Goal: Task Accomplishment & Management: Complete application form

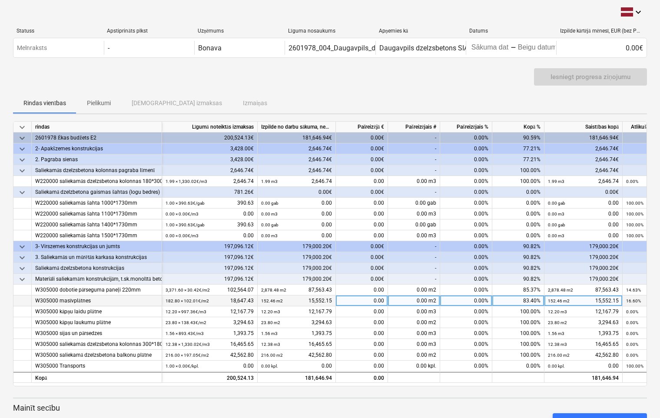
click at [371, 302] on div "0.00" at bounding box center [362, 301] width 52 height 11
type input "3095.28"
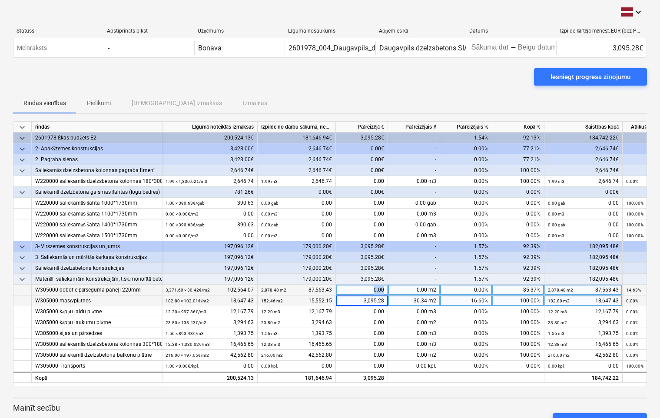
drag, startPoint x: 373, startPoint y: 287, endPoint x: 390, endPoint y: 288, distance: 17.8
click at [0, 0] on div "W305000 dobotie pārseguma paneļi 220mm 3,371.60 × 30.42€ / m2 102,564.07 2,878.…" at bounding box center [0, 0] width 0 height 0
drag, startPoint x: 390, startPoint y: 288, endPoint x: 367, endPoint y: 288, distance: 23.5
click at [367, 288] on div "0.00" at bounding box center [362, 290] width 52 height 11
type input "15000.64"
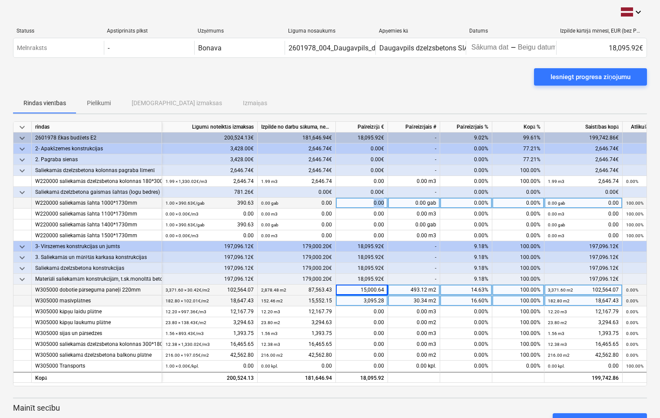
drag, startPoint x: 362, startPoint y: 201, endPoint x: 390, endPoint y: 203, distance: 28.7
click at [0, 0] on div "W220000 saliekamās šahta 1000*1730mm 1.00 × 390.63€ / gab 390.63 0.00 gab 0.00 …" at bounding box center [0, 0] width 0 height 0
drag, startPoint x: 390, startPoint y: 203, endPoint x: 364, endPoint y: 203, distance: 26.5
click at [364, 203] on div "0.00" at bounding box center [362, 203] width 52 height 11
click at [367, 200] on input at bounding box center [362, 203] width 52 height 10
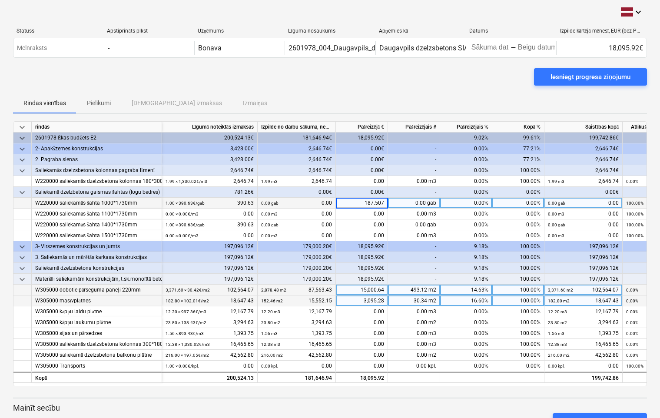
type input "187.5072"
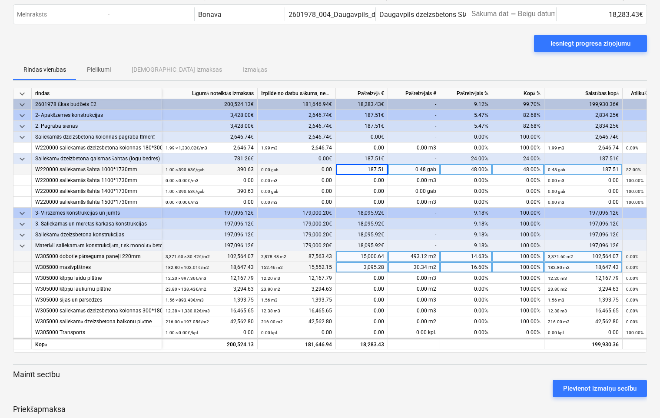
scroll to position [77, 0]
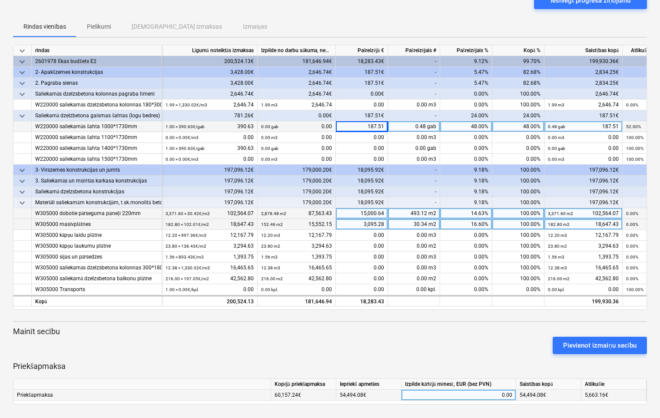
click at [494, 392] on div "0.00" at bounding box center [458, 395] width 107 height 11
drag, startPoint x: 494, startPoint y: 392, endPoint x: 506, endPoint y: 393, distance: 12.6
click at [506, 393] on input at bounding box center [459, 395] width 114 height 10
type input "5485.03"
click at [499, 393] on div "5,485.03" at bounding box center [458, 395] width 107 height 11
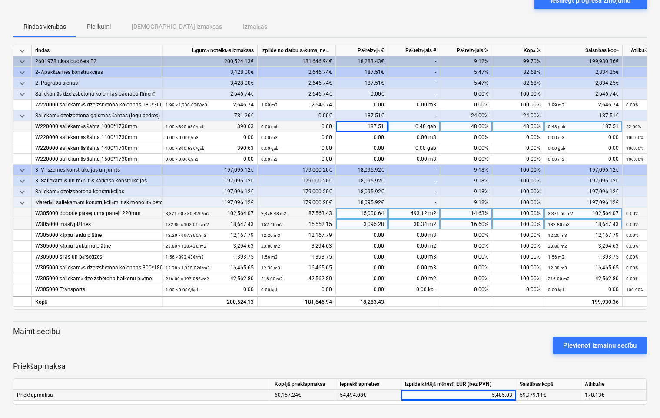
scroll to position [76, 0]
click at [492, 396] on div "5,485.03" at bounding box center [458, 395] width 107 height 11
click at [488, 395] on input "5485.03" at bounding box center [459, 395] width 114 height 10
drag, startPoint x: 488, startPoint y: 395, endPoint x: 515, endPoint y: 396, distance: 26.5
click at [515, 396] on input "5485.03" at bounding box center [459, 395] width 114 height 10
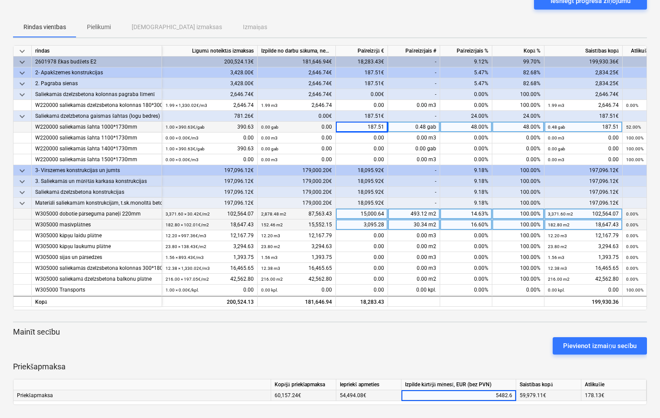
type input "5482.66"
click at [487, 395] on div "5,482.66" at bounding box center [458, 395] width 107 height 11
type input "5492.03"
click at [489, 394] on div "5,492.03" at bounding box center [458, 395] width 107 height 11
type input "5482.66"
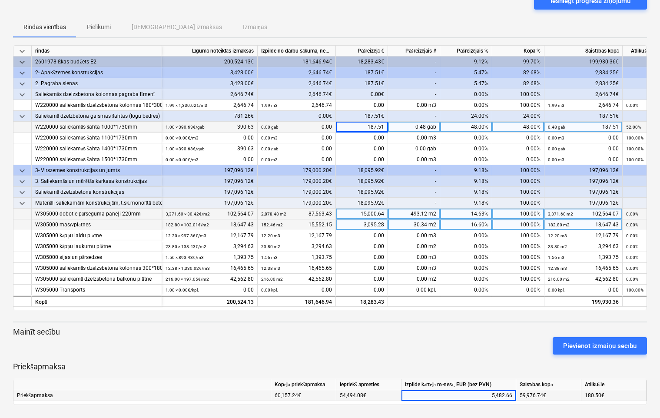
click at [484, 395] on div "5,482.66" at bounding box center [458, 395] width 107 height 11
type input "5485.03"
click at [356, 125] on div "187.51" at bounding box center [362, 127] width 52 height 11
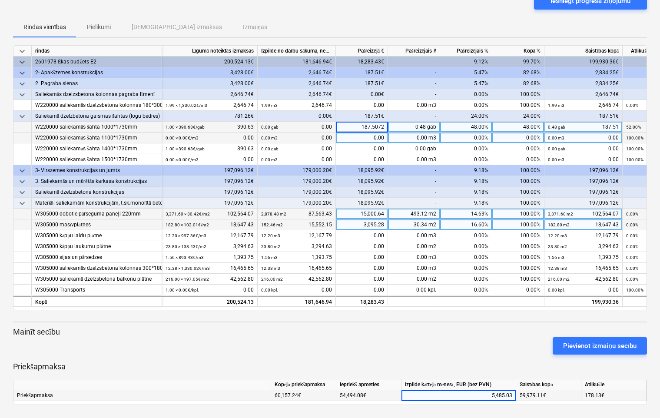
drag, startPoint x: 356, startPoint y: 125, endPoint x: 387, endPoint y: 133, distance: 31.7
click at [387, 133] on div "keyboard_arrow_down rindas Līgumā noteiktās izmaksas Izpilde no darbu sākuma, n…" at bounding box center [330, 177] width 634 height 265
type input "196.88"
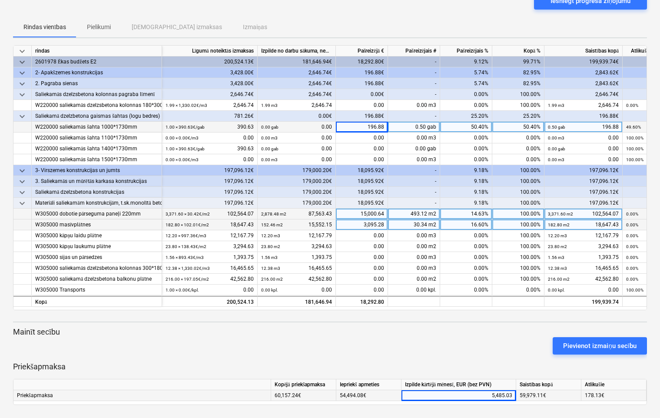
click at [490, 395] on div "5,485.03" at bounding box center [458, 395] width 107 height 11
type input "5487.84"
click at [356, 126] on div "196.88" at bounding box center [362, 127] width 52 height 11
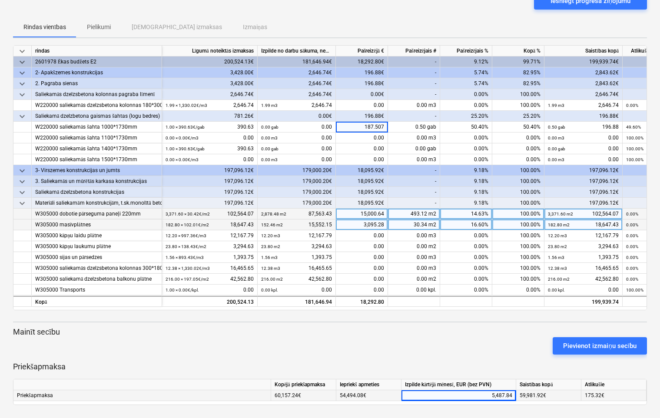
type input "187.5072"
click at [487, 396] on div "5,487.84" at bounding box center [458, 395] width 107 height 11
click at [504, 390] on input at bounding box center [459, 395] width 114 height 10
type input "5485.03"
click at [489, 394] on div "5,485.03" at bounding box center [458, 395] width 107 height 11
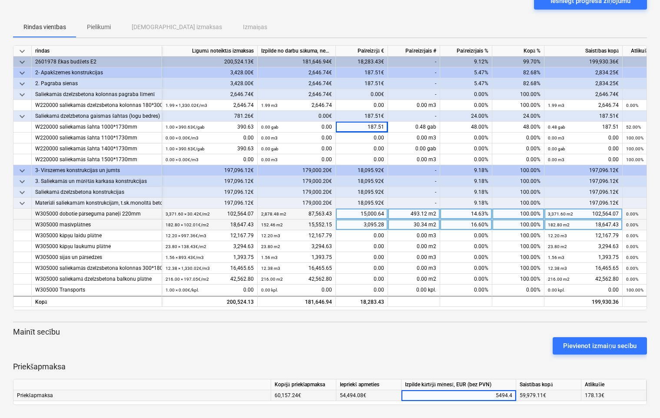
type input "5494.40"
click at [483, 393] on div "5,494.40" at bounding box center [458, 395] width 107 height 11
type input "5475.66"
click at [480, 394] on div "5,475.66" at bounding box center [458, 395] width 107 height 11
type input "5482.86"
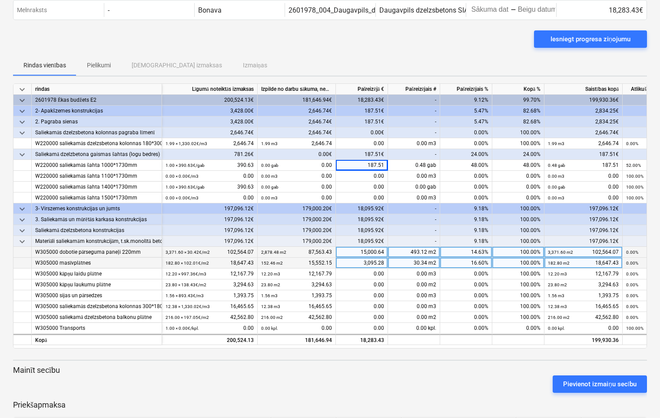
scroll to position [0, 0]
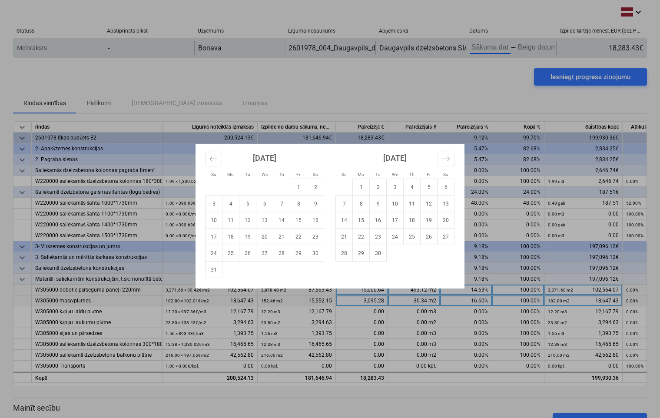
click at [490, 48] on body "keyboard_arrow_down Statuss Apstiprināts plkst Uzņēmums Līguma nosaukums Apņemi…" at bounding box center [330, 209] width 660 height 418
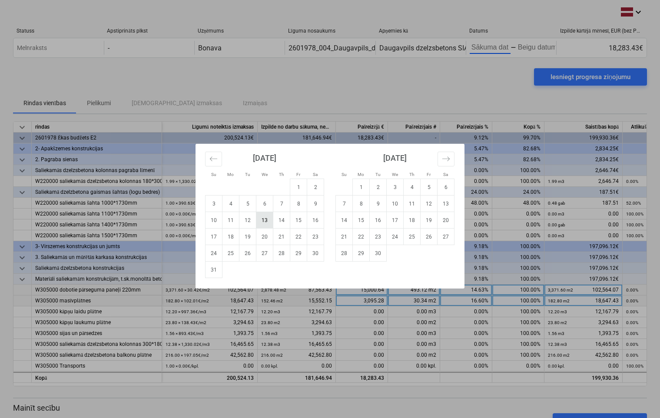
click at [263, 219] on td "13" at bounding box center [264, 220] width 17 height 17
type input "[DATE]"
click at [266, 220] on td "13" at bounding box center [264, 220] width 17 height 17
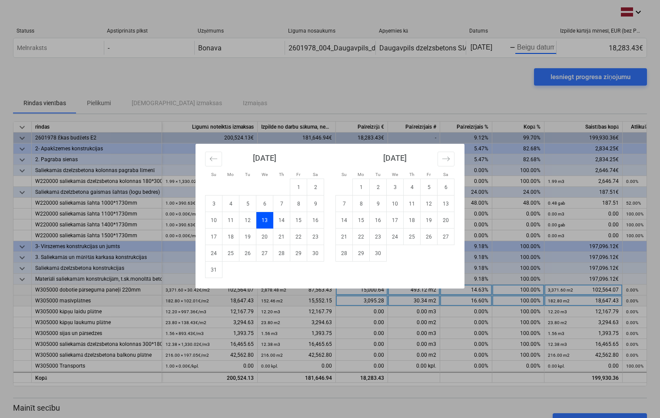
click at [562, 75] on div "Su Mo Tu We Th Fr Sa Su Mo Tu We Th Fr Sa [DATE] 1 2 3 4 5 6 7 8 9 10 11 12 13 …" at bounding box center [330, 209] width 660 height 418
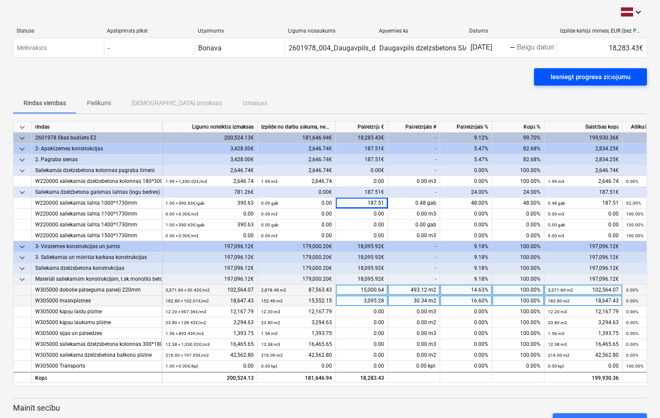
click at [568, 77] on div "Iesniegt progresa ziņojumu" at bounding box center [591, 76] width 80 height 11
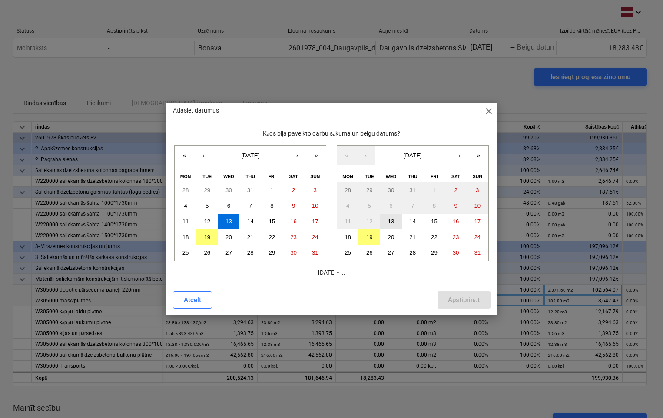
click at [390, 218] on abbr "13" at bounding box center [391, 221] width 7 height 7
click at [450, 300] on div "Apstiprināt" at bounding box center [464, 299] width 32 height 11
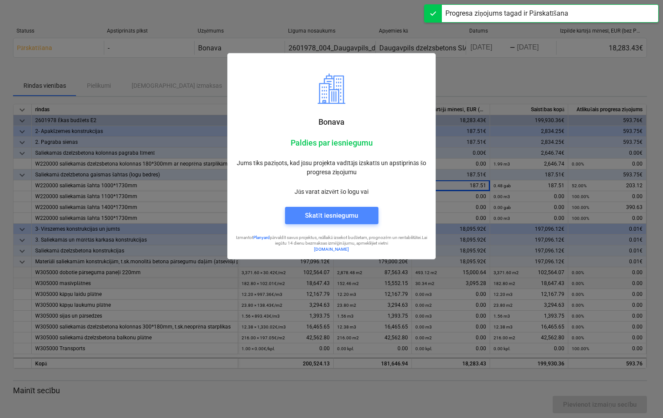
click at [323, 215] on div "Skatīt iesniegumu" at bounding box center [331, 215] width 53 height 11
